Goal: Task Accomplishment & Management: Complete application form

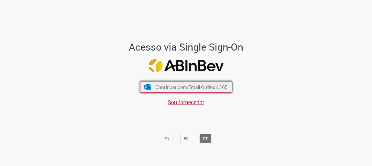
click at [191, 87] on span "Continuar com Email Outlook 365" at bounding box center [191, 87] width 72 height 6
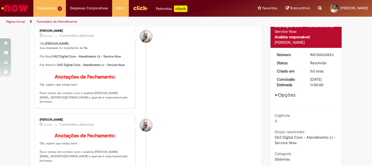
scroll to position [137, 0]
